Goal: Transaction & Acquisition: Purchase product/service

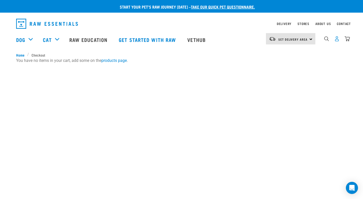
click at [336, 41] on img "dropdown navigation" at bounding box center [336, 38] width 5 height 5
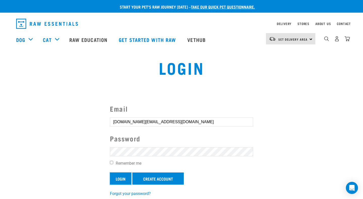
click at [122, 180] on input "Login" at bounding box center [120, 178] width 21 height 12
click at [119, 178] on input "Login" at bounding box center [120, 178] width 21 height 12
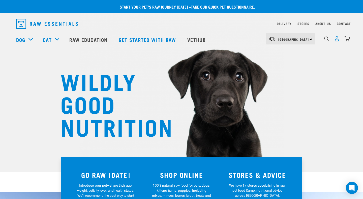
click at [338, 38] on img "dropdown navigation" at bounding box center [336, 38] width 5 height 5
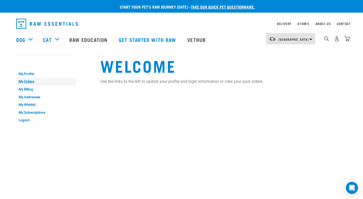
click at [21, 81] on link "My Orders" at bounding box center [46, 82] width 61 height 8
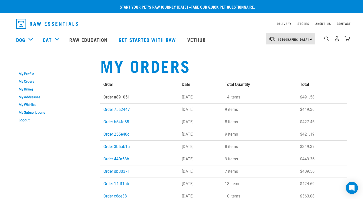
click at [120, 96] on link "Order a891051" at bounding box center [116, 97] width 26 height 5
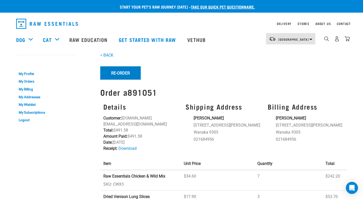
click at [116, 70] on button "Re-Order" at bounding box center [120, 72] width 40 height 13
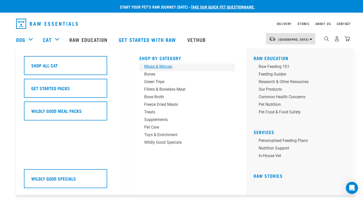
click at [152, 66] on div "Mixes & Minces" at bounding box center [183, 67] width 79 height 6
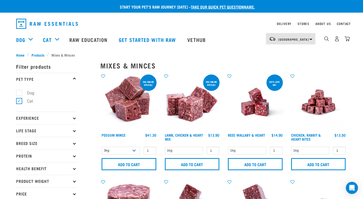
click at [20, 95] on label "Dog" at bounding box center [27, 93] width 17 height 6
click at [19, 94] on input "Dog" at bounding box center [17, 91] width 3 height 3
checkbox input "true"
click at [19, 104] on label "Cat" at bounding box center [27, 101] width 16 height 6
click at [19, 102] on input "Cat" at bounding box center [17, 100] width 3 height 3
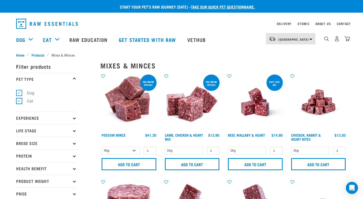
checkbox input "false"
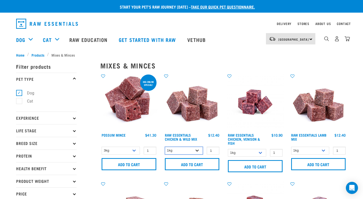
click at [188, 148] on select "1kg 3kg Bulk (20kg)" at bounding box center [184, 150] width 38 height 8
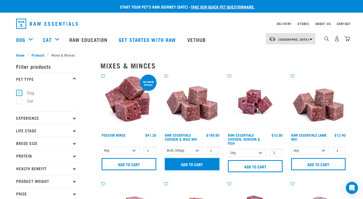
click at [199, 163] on input "Add to cart" at bounding box center [192, 164] width 55 height 12
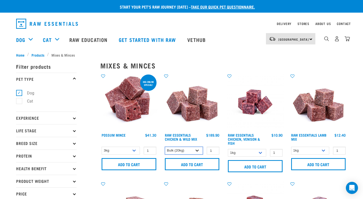
click at [196, 151] on select "1kg 3kg Bulk (20kg)" at bounding box center [184, 150] width 38 height 8
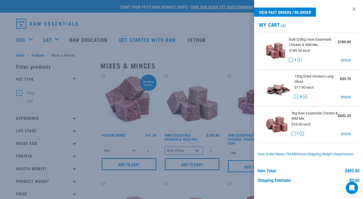
select select "709"
click at [204, 182] on div at bounding box center [181, 99] width 363 height 199
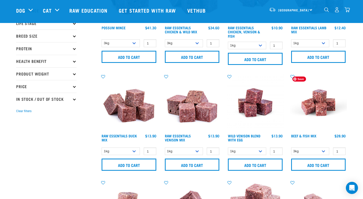
scroll to position [70, 0]
click at [132, 149] on select "1kg 3kg" at bounding box center [121, 151] width 38 height 8
select select "442098"
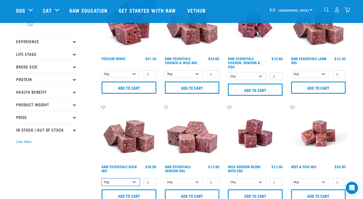
scroll to position [30, 0]
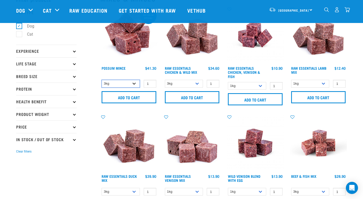
click at [132, 82] on select "3kg 1kg" at bounding box center [121, 84] width 38 height 8
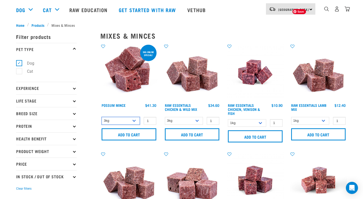
scroll to position [0, 0]
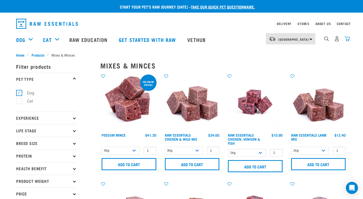
click at [348, 40] on img "dropdown navigation" at bounding box center [347, 38] width 5 height 5
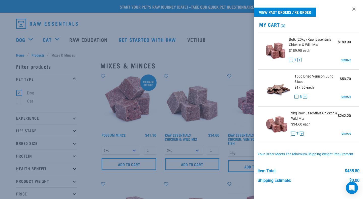
click at [230, 46] on div at bounding box center [181, 99] width 363 height 199
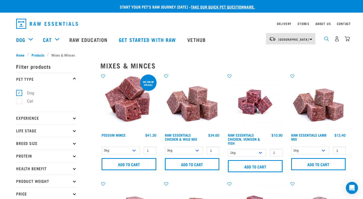
click at [324, 40] on img "dropdown navigation" at bounding box center [326, 38] width 5 height 5
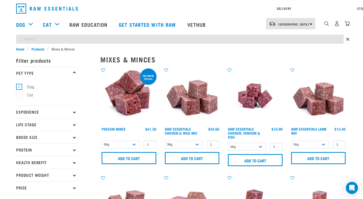
click at [70, 39] on input "search" at bounding box center [179, 39] width 327 height 9
type input "muesli"
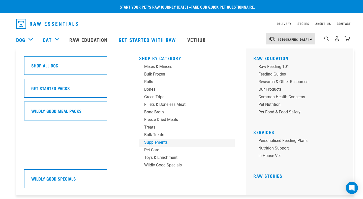
click at [157, 142] on div "Supplements" at bounding box center [183, 142] width 79 height 6
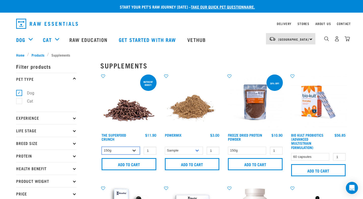
click at [128, 152] on select "150g 300g" at bounding box center [121, 150] width 38 height 8
select select "31261"
click at [151, 148] on input "1" at bounding box center [150, 150] width 13 height 8
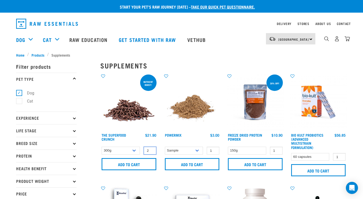
click at [151, 150] on input "2" at bounding box center [150, 150] width 13 height 8
click at [151, 150] on input "3" at bounding box center [150, 150] width 13 height 8
click at [151, 150] on input "4" at bounding box center [150, 150] width 13 height 8
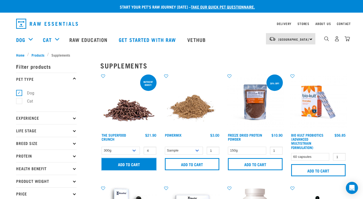
click at [133, 164] on input "Add to cart" at bounding box center [129, 164] width 55 height 12
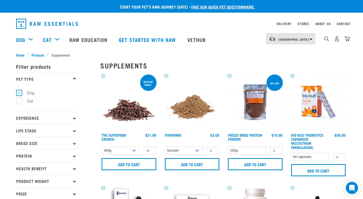
click at [0, 38] on article "There are 2 items left in stock of The Superfood Crunch, please remove this ite…" at bounding box center [0, 99] width 0 height 199
click at [24, 99] on button "delete" at bounding box center [21, 99] width 5 height 5
click at [347, 39] on img "dropdown navigation" at bounding box center [347, 38] width 5 height 5
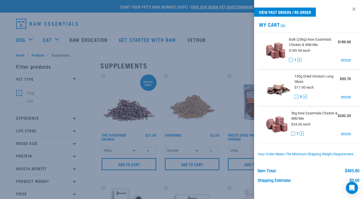
click at [204, 54] on div at bounding box center [181, 99] width 363 height 199
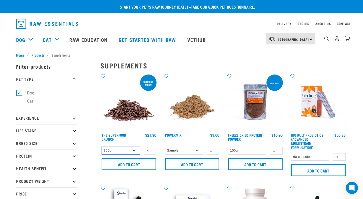
click at [135, 150] on select "150g 300g" at bounding box center [121, 150] width 38 height 8
click at [151, 150] on input "5" at bounding box center [150, 150] width 13 height 8
click at [152, 153] on input "5" at bounding box center [150, 150] width 13 height 8
click at [151, 150] on input "6" at bounding box center [150, 150] width 13 height 8
click at [151, 151] on input "5" at bounding box center [150, 150] width 13 height 8
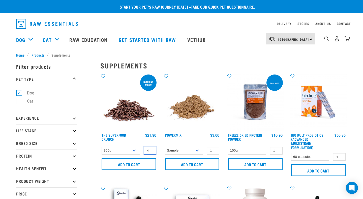
click at [151, 151] on input "4" at bounding box center [150, 150] width 13 height 8
click at [151, 151] on input "3" at bounding box center [150, 150] width 13 height 8
type input "2"
click at [151, 151] on input "2" at bounding box center [150, 150] width 13 height 8
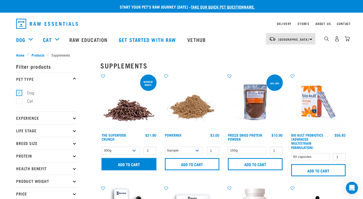
click at [136, 162] on input "Add to cart" at bounding box center [129, 164] width 55 height 12
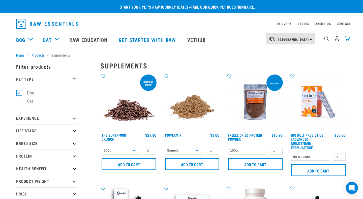
click at [348, 40] on img "dropdown navigation" at bounding box center [347, 38] width 5 height 5
click at [347, 43] on div "13" at bounding box center [337, 38] width 26 height 11
click at [347, 39] on img "dropdown navigation" at bounding box center [347, 38] width 5 height 5
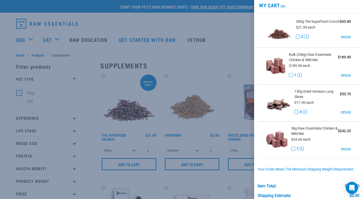
scroll to position [20, 0]
click at [305, 111] on button "+" at bounding box center [305, 111] width 4 height 4
click at [294, 148] on button "-" at bounding box center [293, 148] width 4 height 4
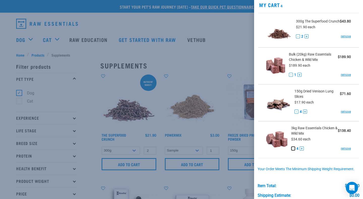
click at [294, 148] on button "-" at bounding box center [293, 148] width 4 height 4
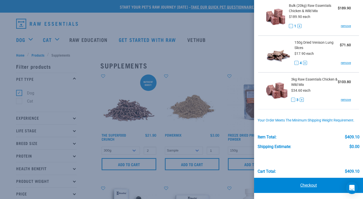
click at [311, 185] on link "Checkout" at bounding box center [308, 184] width 109 height 15
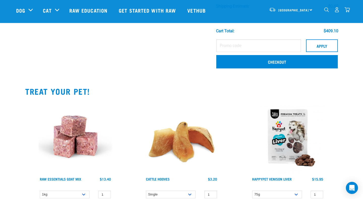
scroll to position [211, 0]
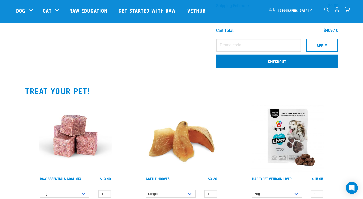
click at [271, 64] on link "Checkout" at bounding box center [277, 60] width 122 height 13
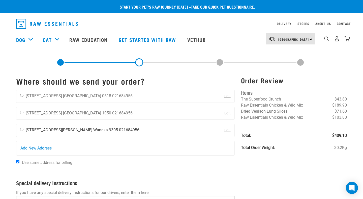
click at [22, 129] on input "radio" at bounding box center [21, 129] width 3 height 3
radio input "true"
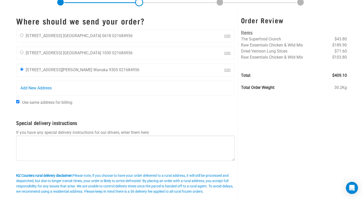
scroll to position [74, 0]
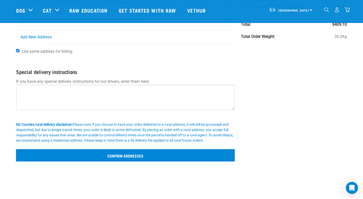
click at [127, 155] on input "Confirm addresses" at bounding box center [125, 155] width 219 height 12
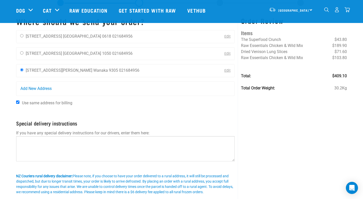
scroll to position [21, 0]
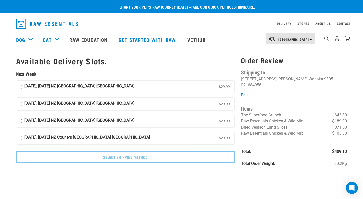
click at [21, 121] on input "18 September, Thursday NZ Couriers South Island Long Haul $29.99" at bounding box center [21, 121] width 3 height 8
radio input "true"
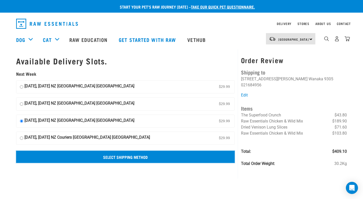
click at [113, 157] on input "Select Shipping Method" at bounding box center [125, 157] width 219 height 12
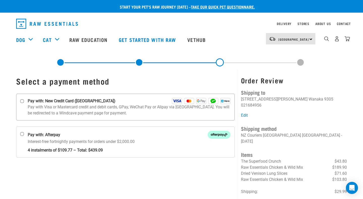
click at [42, 101] on strong "Pay with: New Credit Card ([GEOGRAPHIC_DATA])" at bounding box center [72, 101] width 88 height 6
click at [24, 101] on input "Pay with: New Credit Card ([GEOGRAPHIC_DATA])" at bounding box center [22, 101] width 4 height 4
radio input "true"
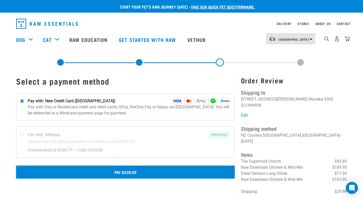
click at [129, 169] on button "Pay $439.09" at bounding box center [125, 171] width 219 height 13
